Goal: Task Accomplishment & Management: Contribute content

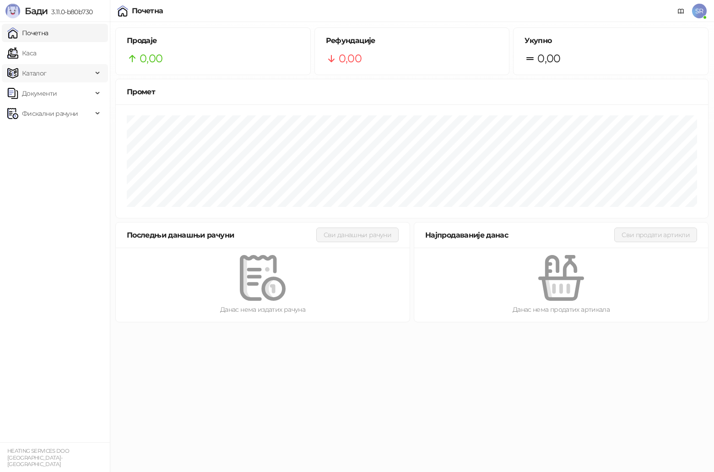
click at [90, 74] on span "Каталог" at bounding box center [49, 73] width 85 height 18
click at [53, 132] on link "Артикли" at bounding box center [32, 133] width 42 height 18
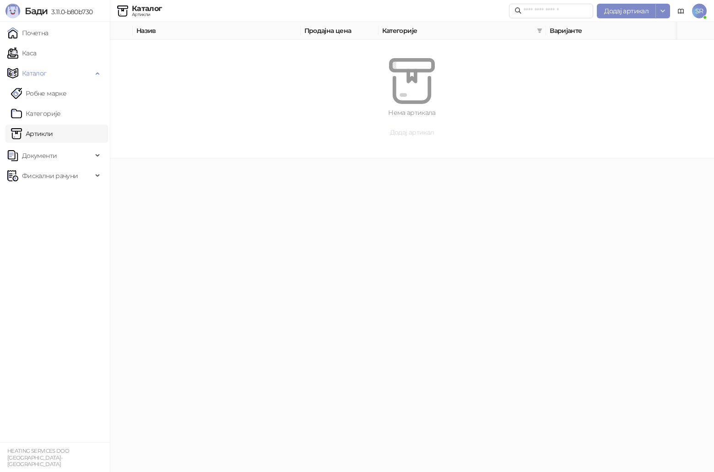
click at [402, 138] on button "Додај артикал" at bounding box center [412, 132] width 560 height 15
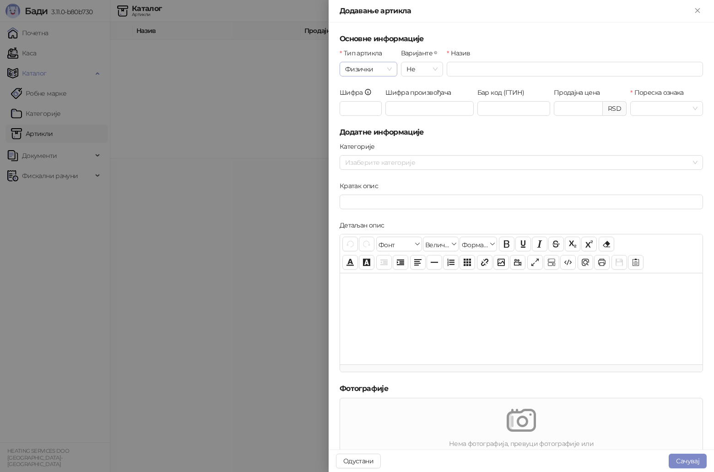
click at [387, 71] on span "Физички" at bounding box center [368, 69] width 47 height 14
click at [373, 118] on div "Услуга" at bounding box center [368, 117] width 42 height 10
click at [438, 67] on div "Не" at bounding box center [422, 69] width 42 height 15
click at [462, 69] on input "Назив" at bounding box center [575, 69] width 256 height 15
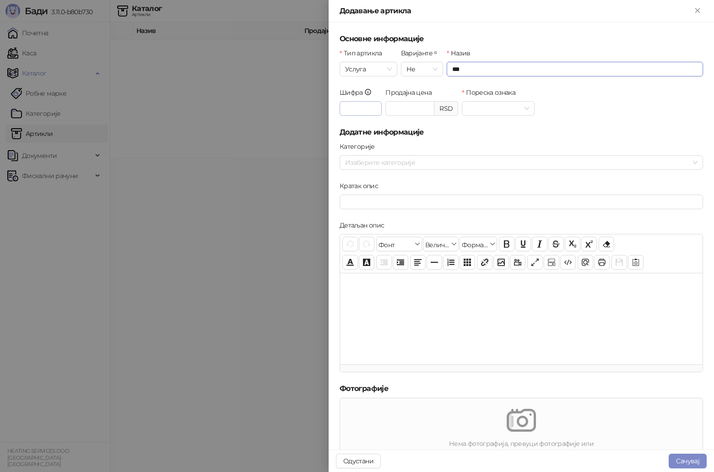
type input "***"
click at [373, 109] on input "Шифра" at bounding box center [361, 108] width 42 height 15
click at [416, 108] on input "Продајна цена" at bounding box center [410, 109] width 48 height 14
click at [522, 108] on span at bounding box center [498, 109] width 62 height 14
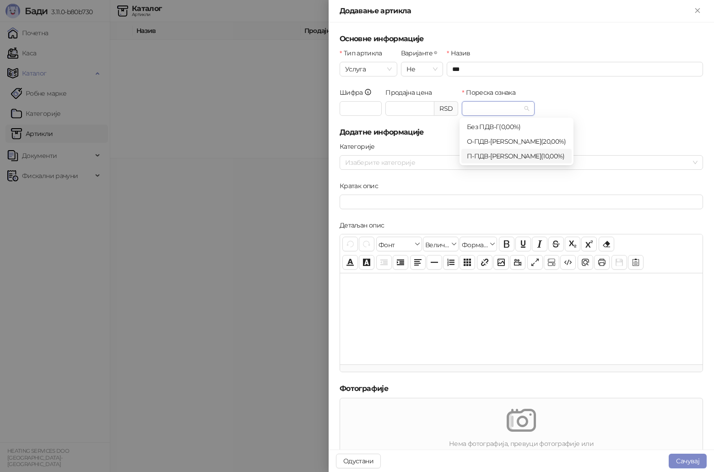
click at [499, 157] on div "П-ПДВ - Е ( 10,00 %)" at bounding box center [516, 156] width 99 height 10
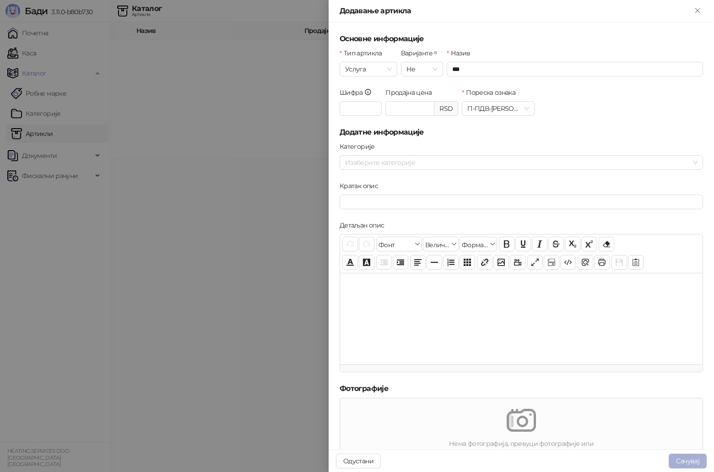
click at [695, 461] on button "Сачувај" at bounding box center [688, 461] width 38 height 15
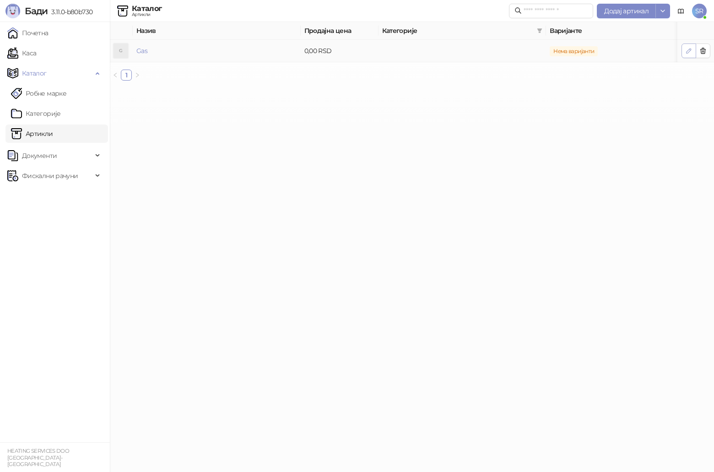
click at [687, 51] on icon "button" at bounding box center [688, 51] width 5 height 5
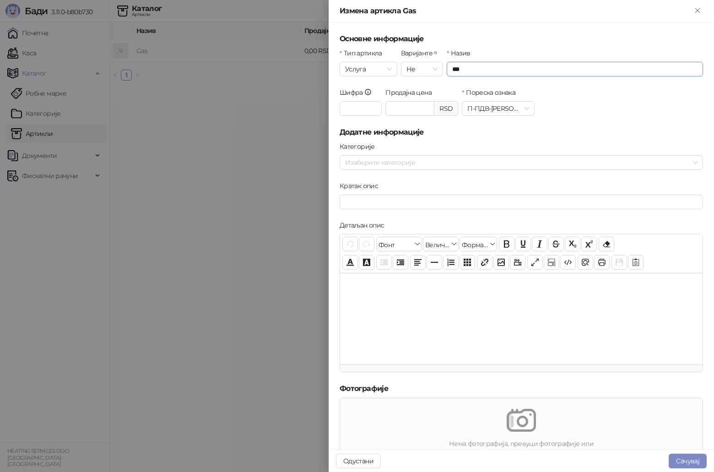
drag, startPoint x: 450, startPoint y: 70, endPoint x: 508, endPoint y: 70, distance: 57.7
click at [506, 70] on input "***" at bounding box center [575, 69] width 256 height 15
type input "**********"
click at [686, 459] on button "Сачувај" at bounding box center [688, 461] width 38 height 15
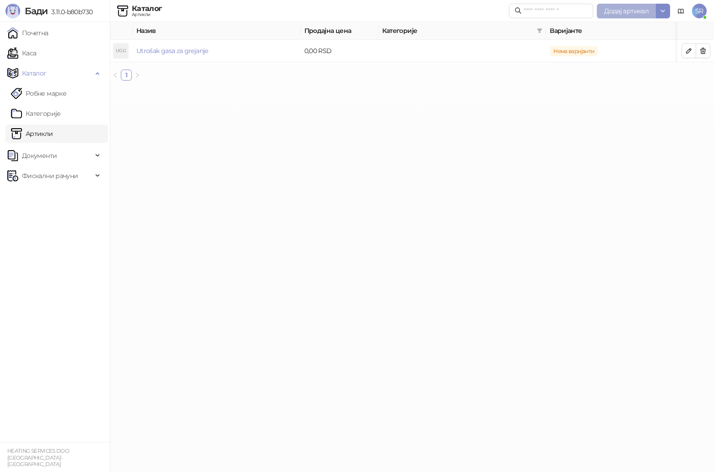
click at [626, 9] on span "Додај артикал" at bounding box center [626, 11] width 44 height 8
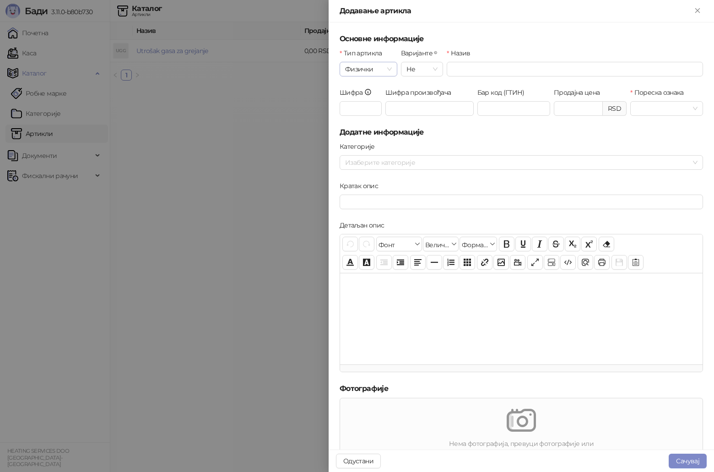
click at [388, 70] on span "Физички" at bounding box center [368, 69] width 47 height 14
click at [377, 85] on div "Физички" at bounding box center [368, 87] width 42 height 10
click at [303, 116] on div at bounding box center [357, 236] width 714 height 472
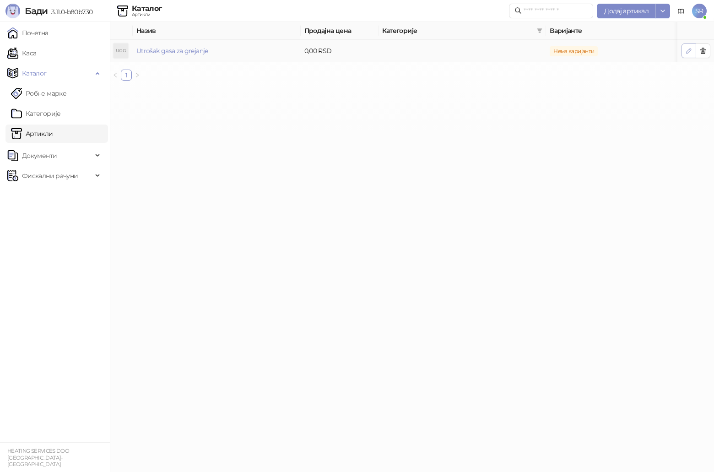
click at [690, 51] on icon "button" at bounding box center [688, 51] width 5 height 5
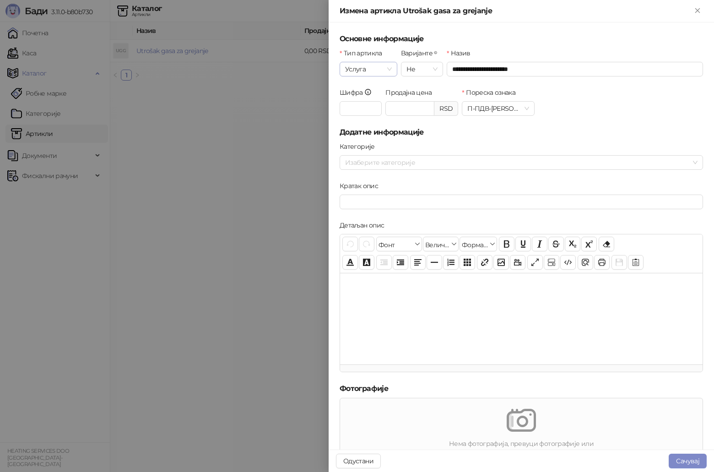
click at [385, 66] on span "Услуга" at bounding box center [368, 69] width 47 height 14
click at [379, 89] on div "Физички" at bounding box center [368, 87] width 42 height 10
click at [696, 464] on button "Сачувај" at bounding box center [688, 461] width 38 height 15
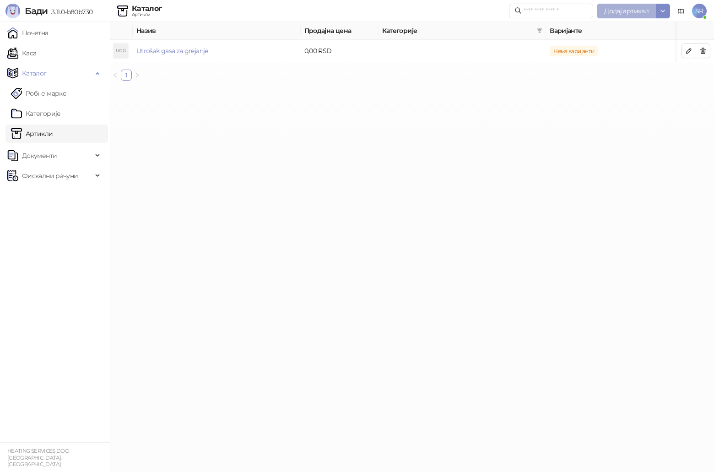
click at [639, 12] on span "Додај артикал" at bounding box center [626, 11] width 44 height 8
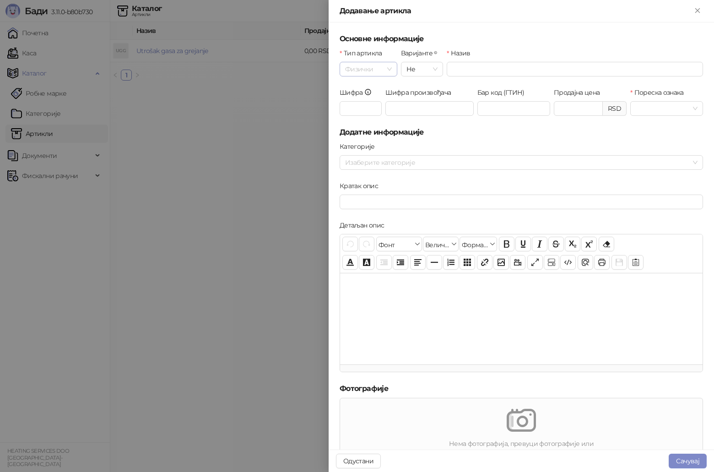
click at [389, 69] on span "Физички" at bounding box center [368, 69] width 47 height 14
click at [456, 70] on input "Назив" at bounding box center [575, 69] width 256 height 15
type input "**********"
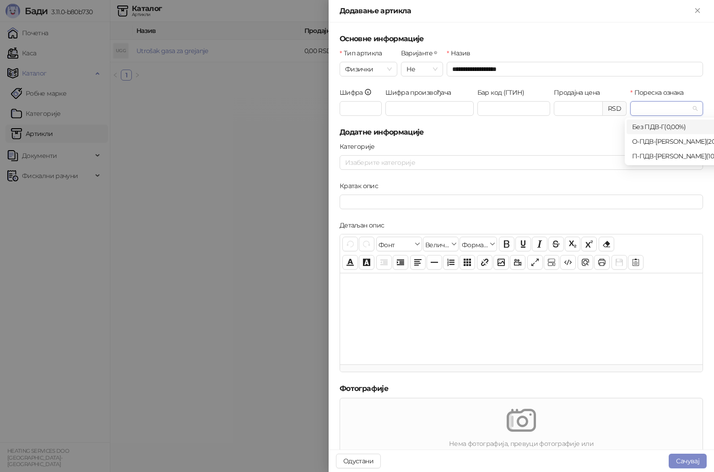
click at [657, 110] on input "Пореска ознака" at bounding box center [663, 109] width 54 height 14
click at [676, 157] on div "П-ПДВ - Е ( 10,00 %)" at bounding box center [681, 156] width 99 height 10
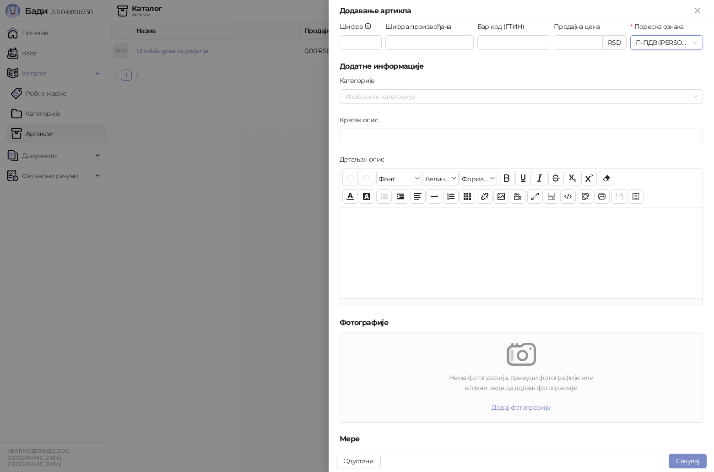
scroll to position [155, 0]
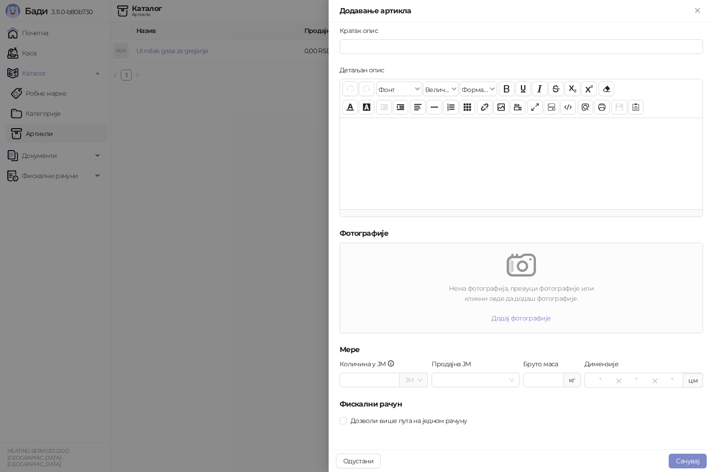
click at [421, 376] on div "ЈМ" at bounding box center [414, 380] width 28 height 15
click at [512, 382] on div at bounding box center [476, 380] width 88 height 15
click at [589, 424] on div "Дозволи више пута на једном рачуну" at bounding box center [521, 421] width 363 height 10
click at [687, 461] on button "Сачувај" at bounding box center [688, 461] width 38 height 15
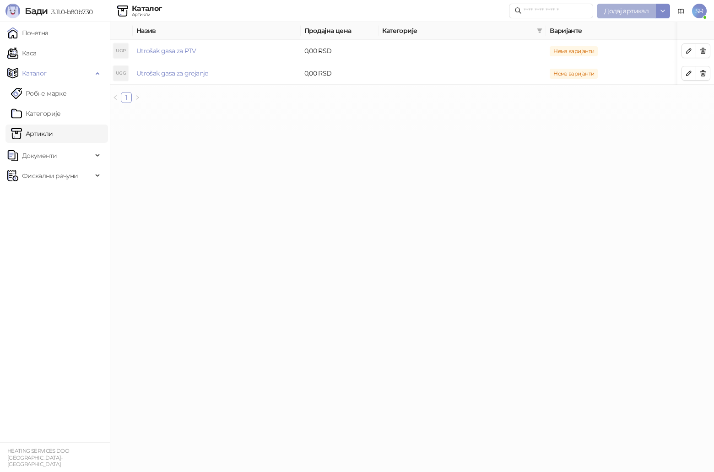
click at [641, 15] on span "Додај артикал" at bounding box center [626, 11] width 44 height 8
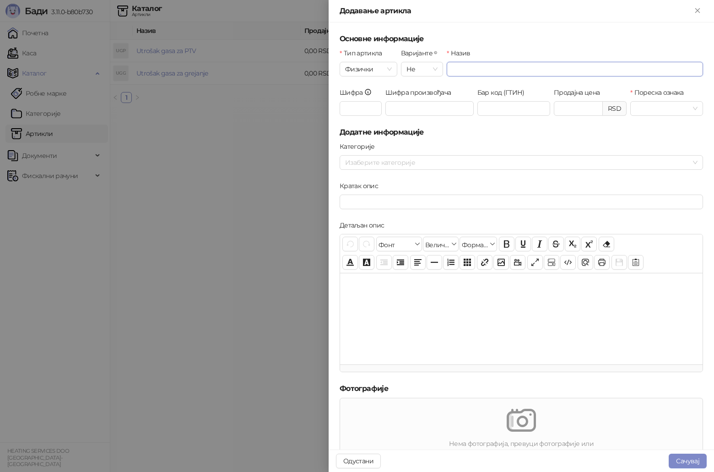
click at [461, 67] on input "Назив" at bounding box center [575, 69] width 256 height 15
type input "*********"
click at [646, 106] on input "Пореска ознака" at bounding box center [663, 109] width 54 height 14
click at [648, 157] on div "П-ПДВ - Е ( 10,00 %)" at bounding box center [681, 156] width 99 height 10
click at [697, 460] on button "Сачувај" at bounding box center [688, 461] width 38 height 15
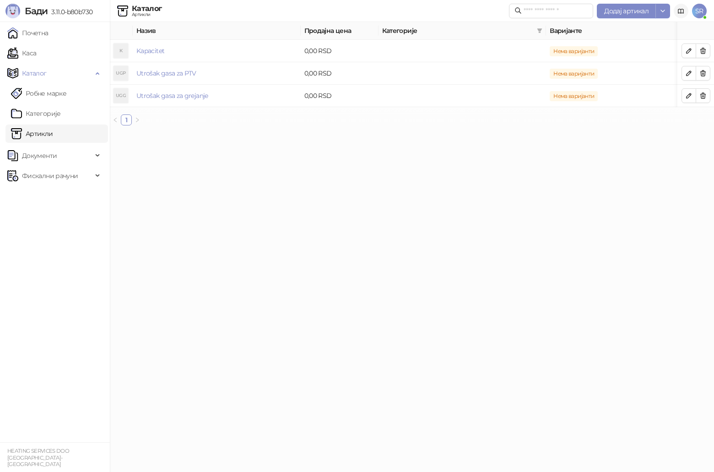
click at [680, 14] on icon at bounding box center [680, 11] width 7 height 7
click at [52, 114] on link "Категорије" at bounding box center [36, 113] width 50 height 18
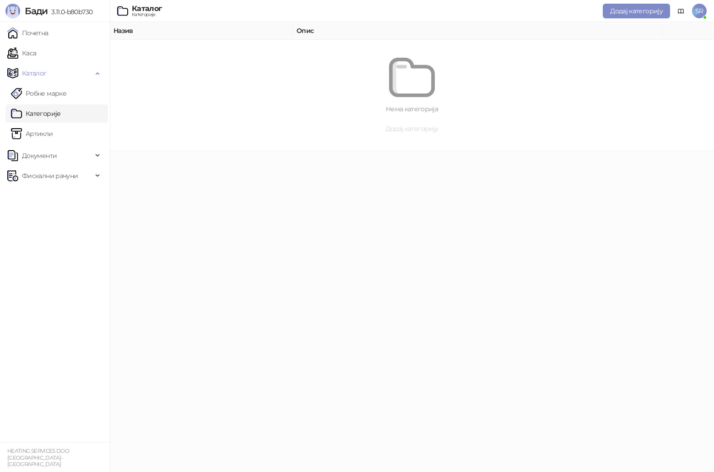
click at [407, 132] on span "Додај категорију" at bounding box center [412, 128] width 53 height 8
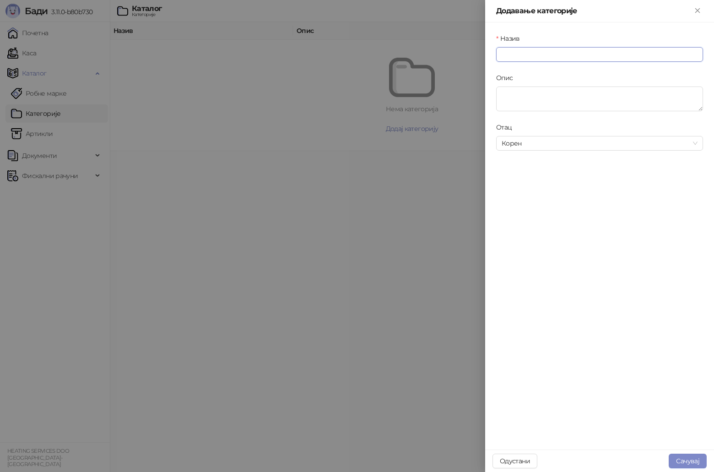
click at [524, 54] on input "Назив" at bounding box center [599, 54] width 207 height 15
click at [702, 143] on div "Корен" at bounding box center [599, 143] width 207 height 15
type input "**********"
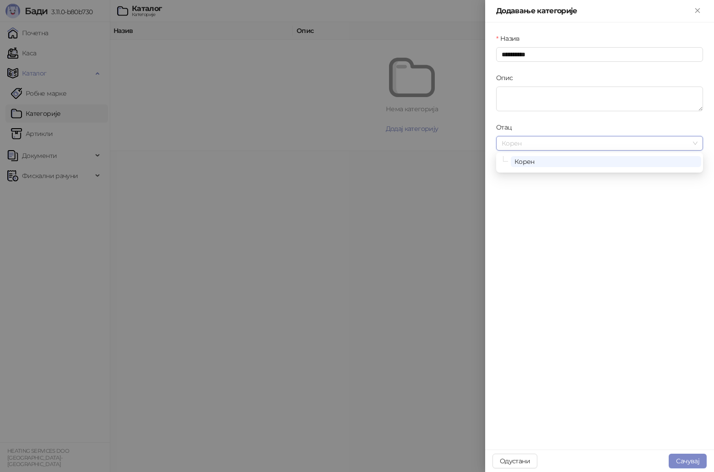
click at [702, 143] on div "Корен" at bounding box center [599, 143] width 207 height 15
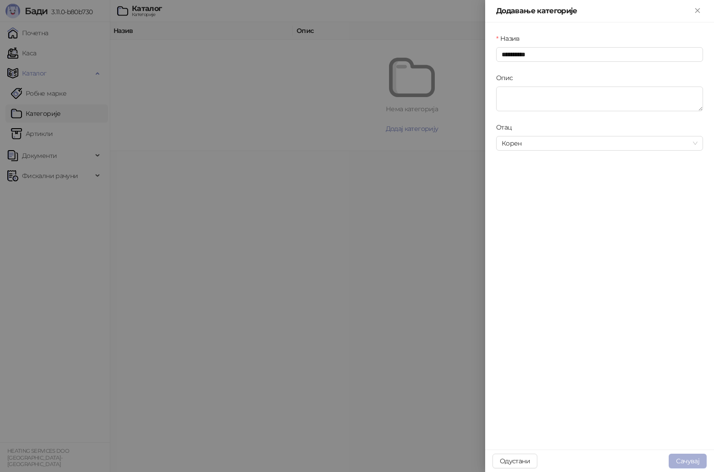
click at [691, 459] on button "Сачувај" at bounding box center [688, 461] width 38 height 15
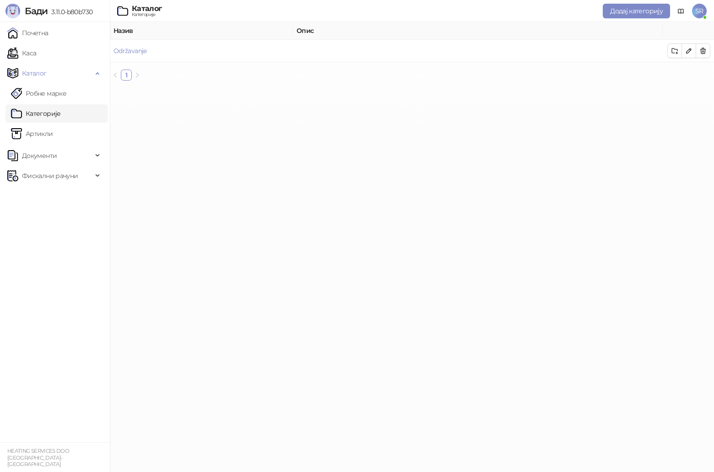
click at [57, 115] on link "Категорије" at bounding box center [36, 113] width 50 height 18
click at [50, 132] on link "Артикли" at bounding box center [32, 133] width 42 height 18
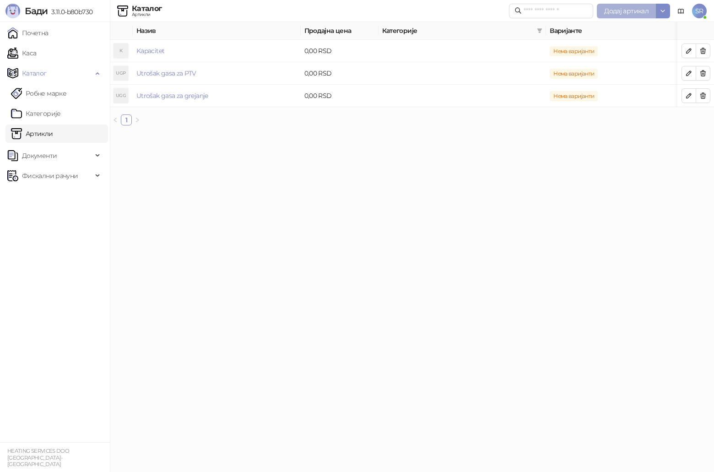
click at [637, 11] on span "Додај артикал" at bounding box center [626, 11] width 44 height 8
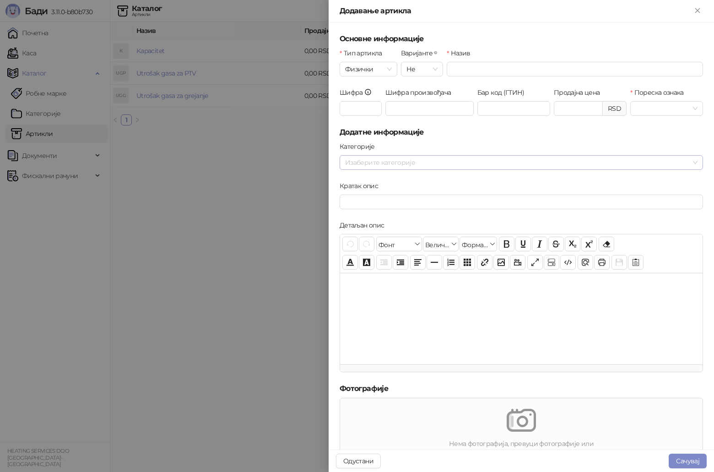
click at [378, 166] on div at bounding box center [516, 162] width 350 height 13
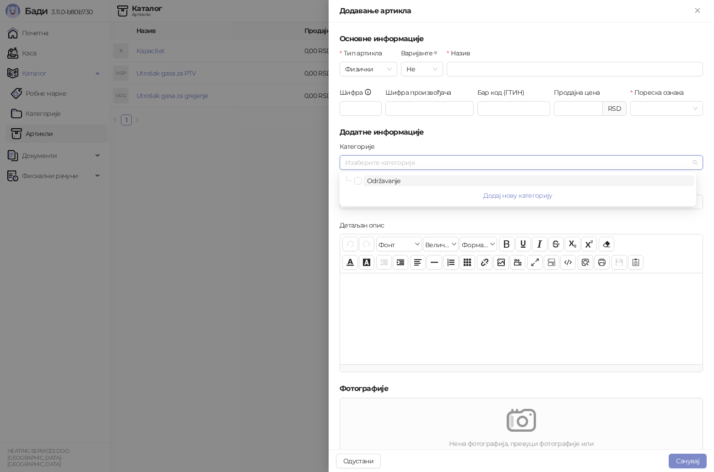
click at [395, 183] on span "Održavanje" at bounding box center [383, 181] width 33 height 8
click at [442, 131] on h5 "Додатне информације" at bounding box center [521, 132] width 363 height 11
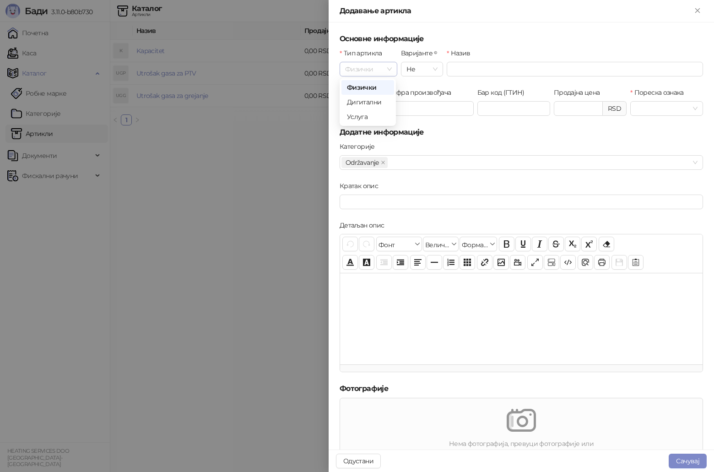
click at [387, 65] on span "Физички" at bounding box center [368, 69] width 47 height 14
click at [368, 118] on div "Услуга" at bounding box center [368, 117] width 42 height 10
click at [473, 70] on input "Назив" at bounding box center [575, 69] width 256 height 15
paste input "**********"
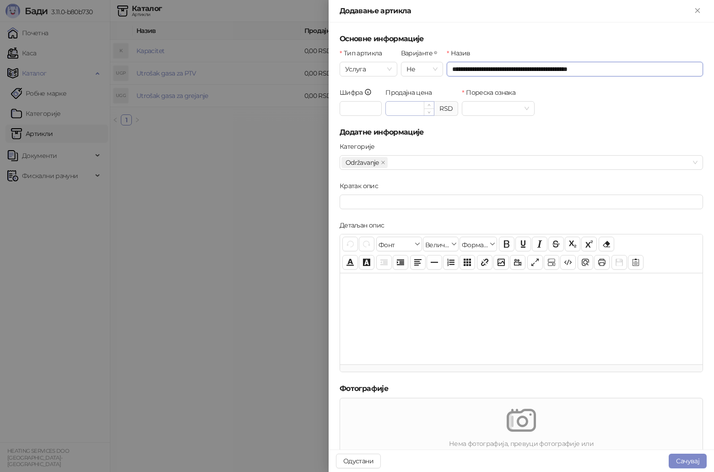
type input "**********"
click at [394, 108] on input "Продајна цена" at bounding box center [410, 109] width 48 height 14
click at [521, 108] on span at bounding box center [498, 109] width 62 height 14
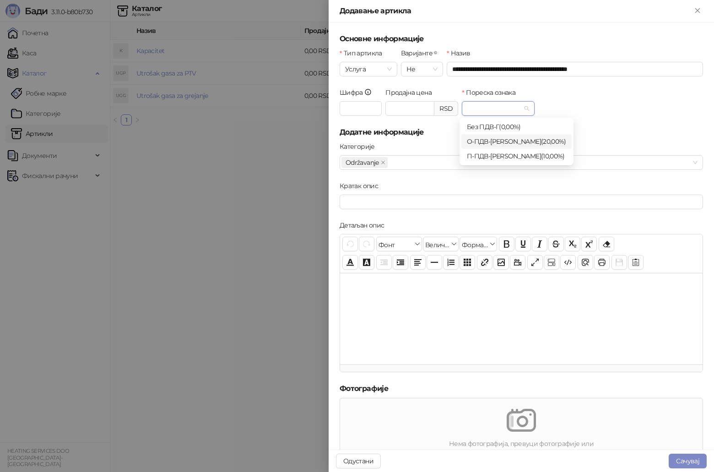
click at [506, 141] on div "О-ПДВ - Ђ ( 20,00 %)" at bounding box center [516, 141] width 99 height 10
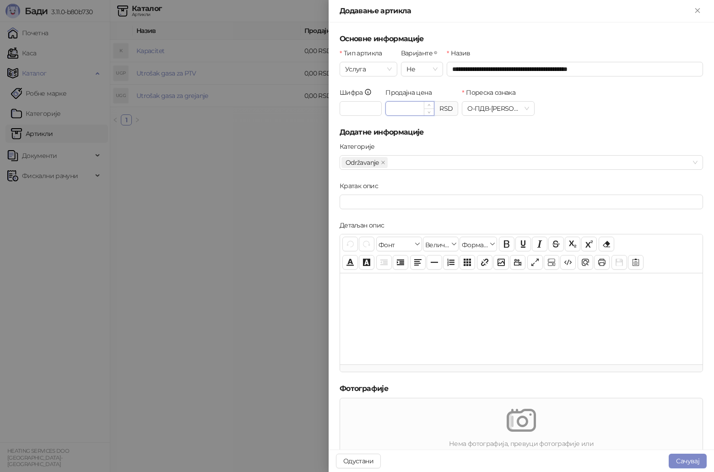
click at [418, 108] on input "Продајна цена" at bounding box center [410, 109] width 48 height 14
type input "******"
click at [445, 138] on form "**********" at bounding box center [521, 293] width 363 height 521
click at [702, 10] on button "Close" at bounding box center [697, 10] width 11 height 11
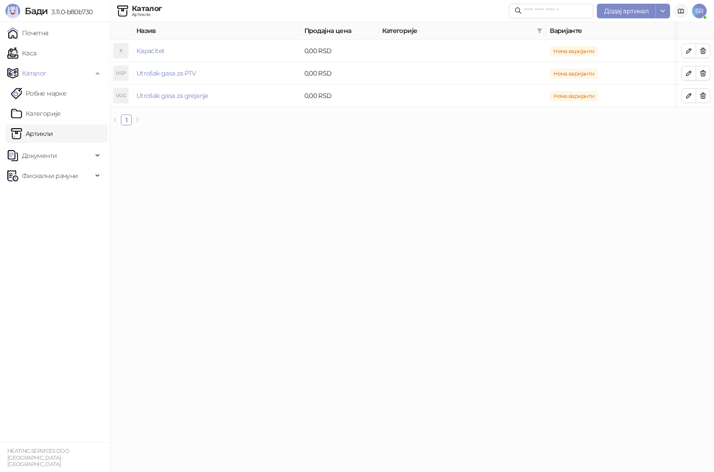
click at [679, 15] on span at bounding box center [680, 11] width 7 height 22
